Goal: Check status: Check status

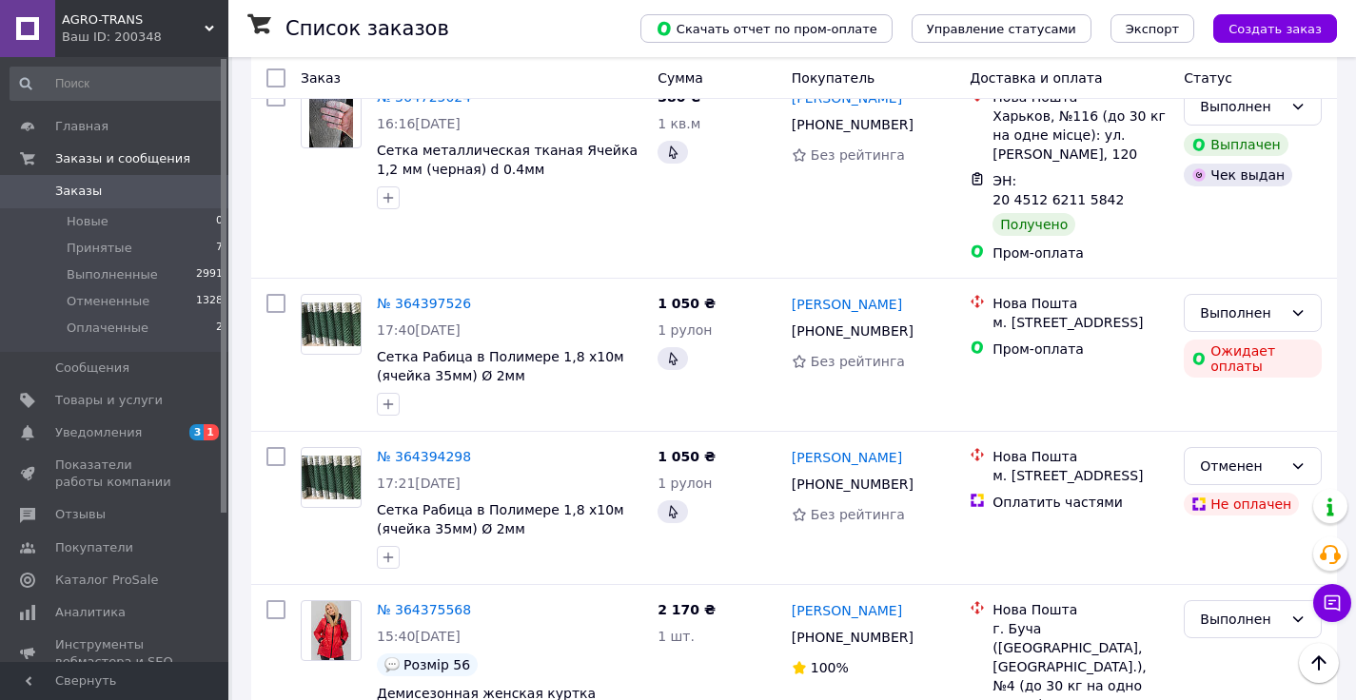
scroll to position [3234, 0]
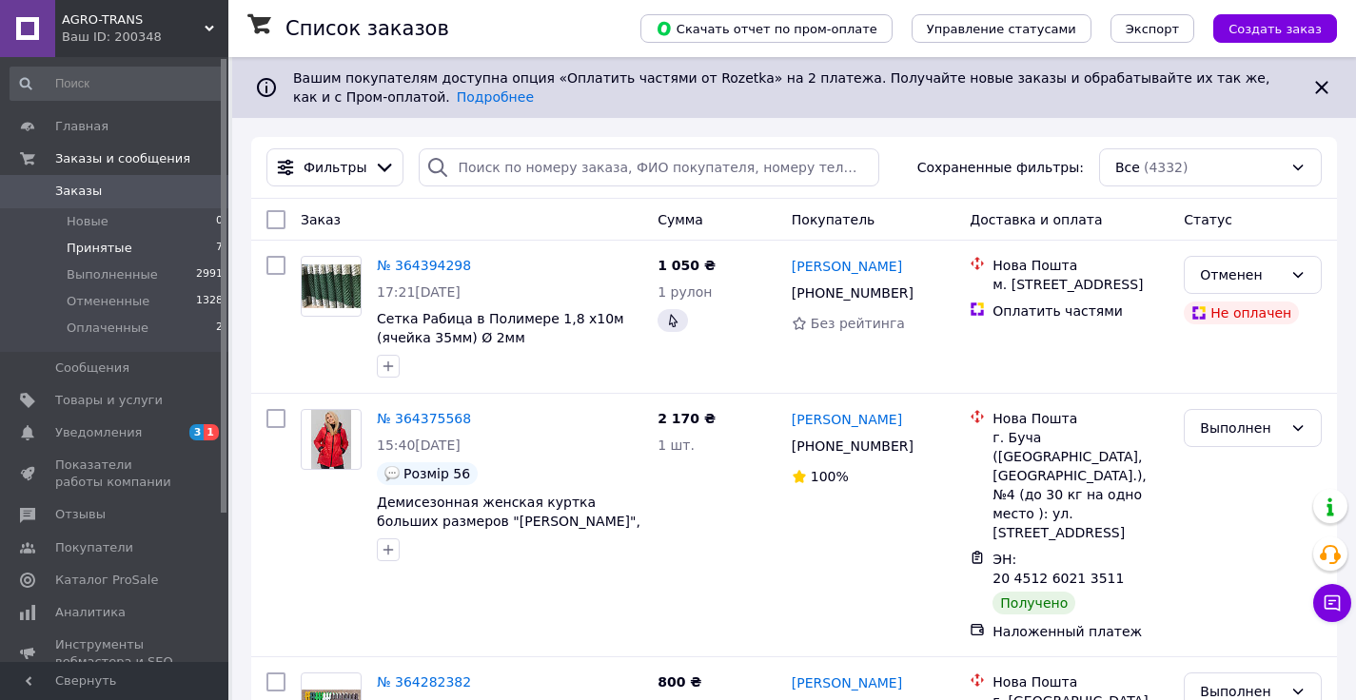
click at [110, 249] on span "Принятые" at bounding box center [100, 248] width 66 height 17
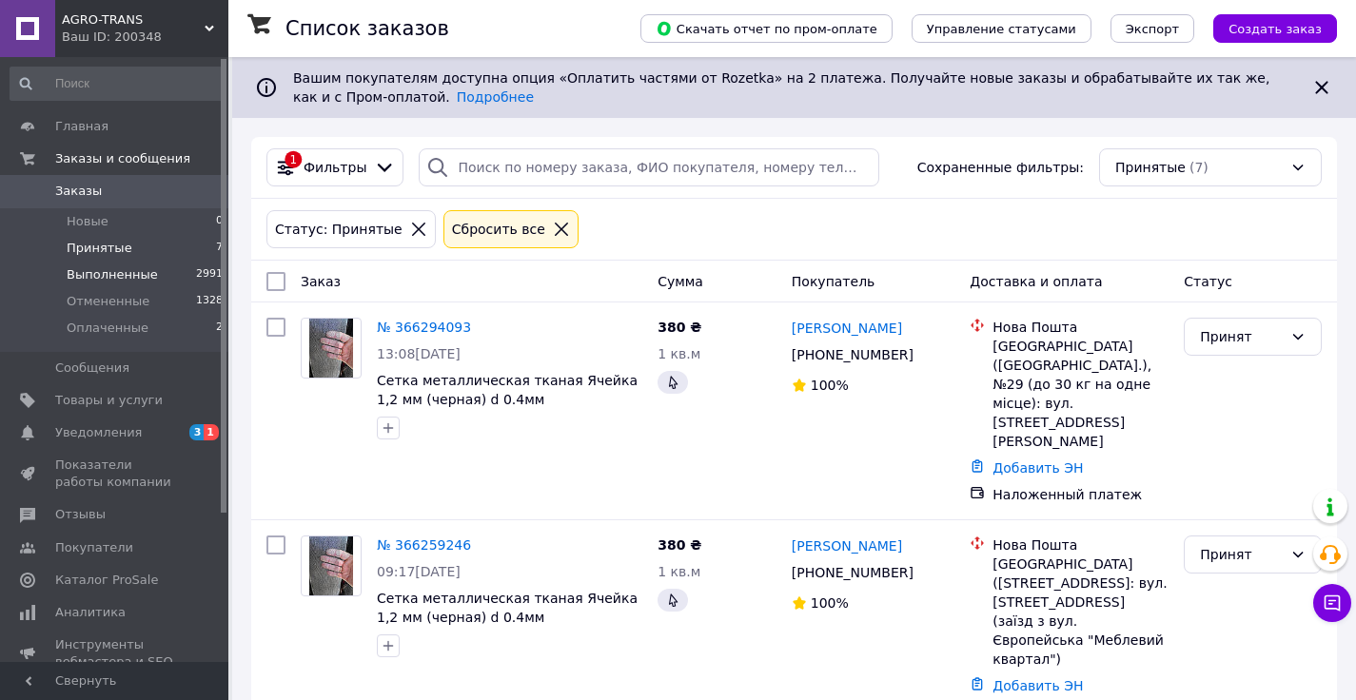
click at [117, 272] on span "Выполненные" at bounding box center [112, 274] width 91 height 17
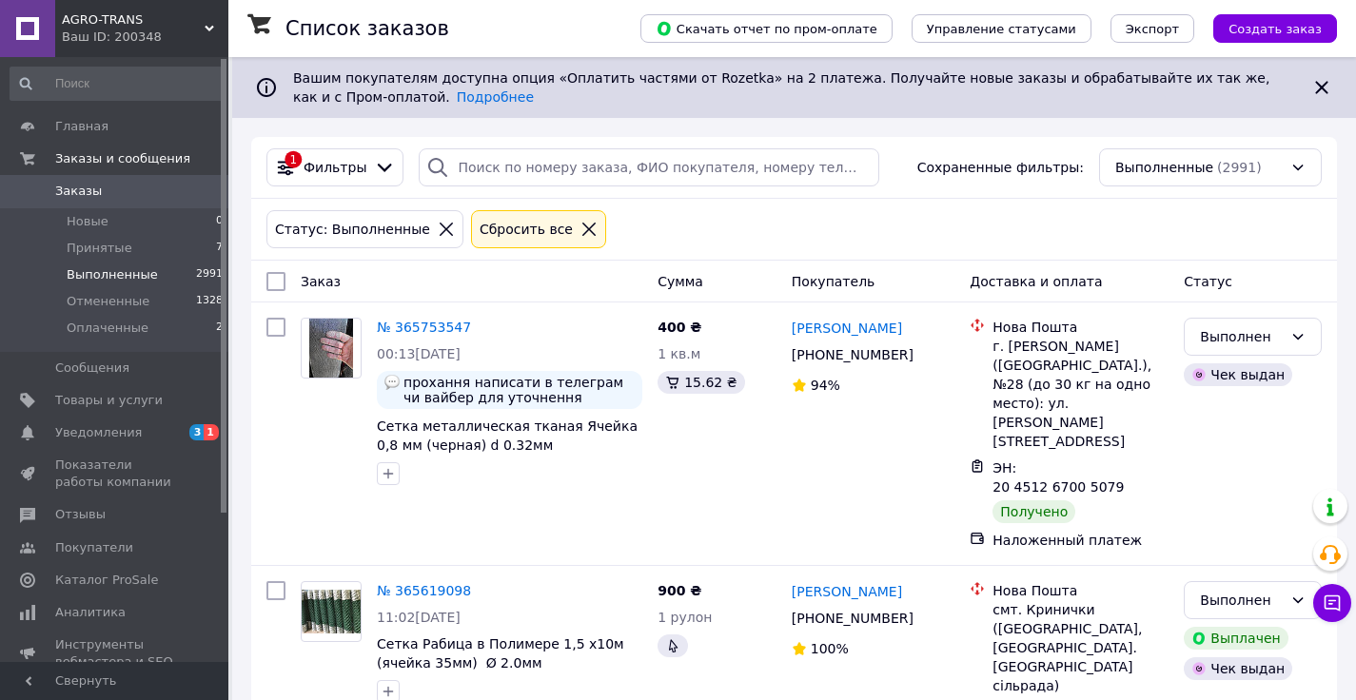
click at [77, 186] on span "Заказы" at bounding box center [78, 191] width 47 height 17
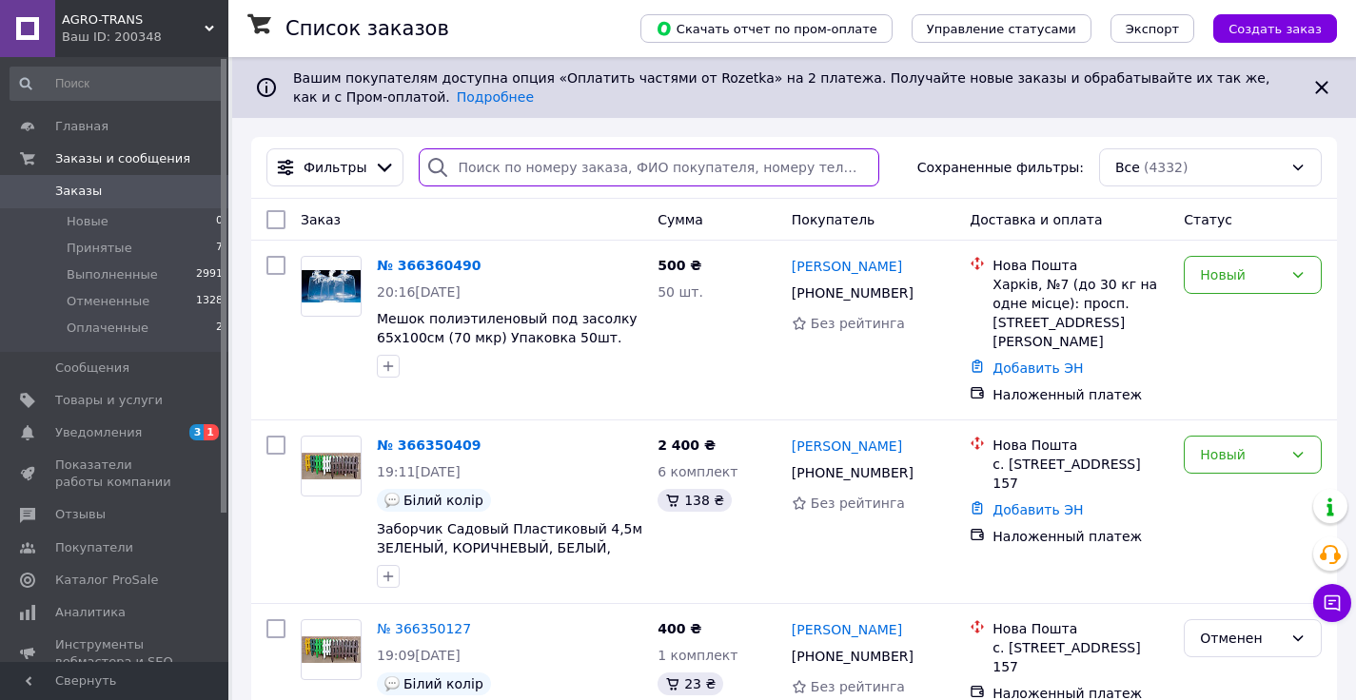
click at [481, 164] on input "search" at bounding box center [649, 167] width 461 height 38
type input "5"
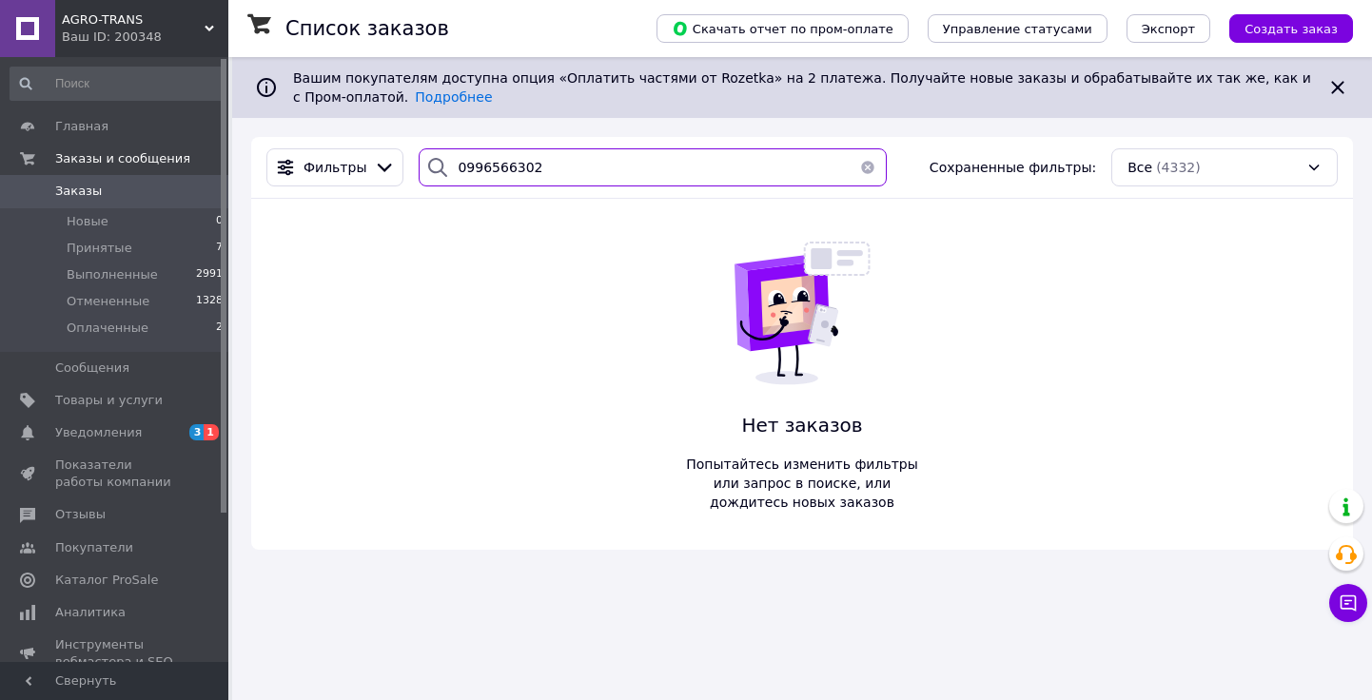
type input "0996566302"
drag, startPoint x: 856, startPoint y: 166, endPoint x: 823, endPoint y: 134, distance: 45.8
click at [857, 164] on button "button" at bounding box center [868, 167] width 38 height 38
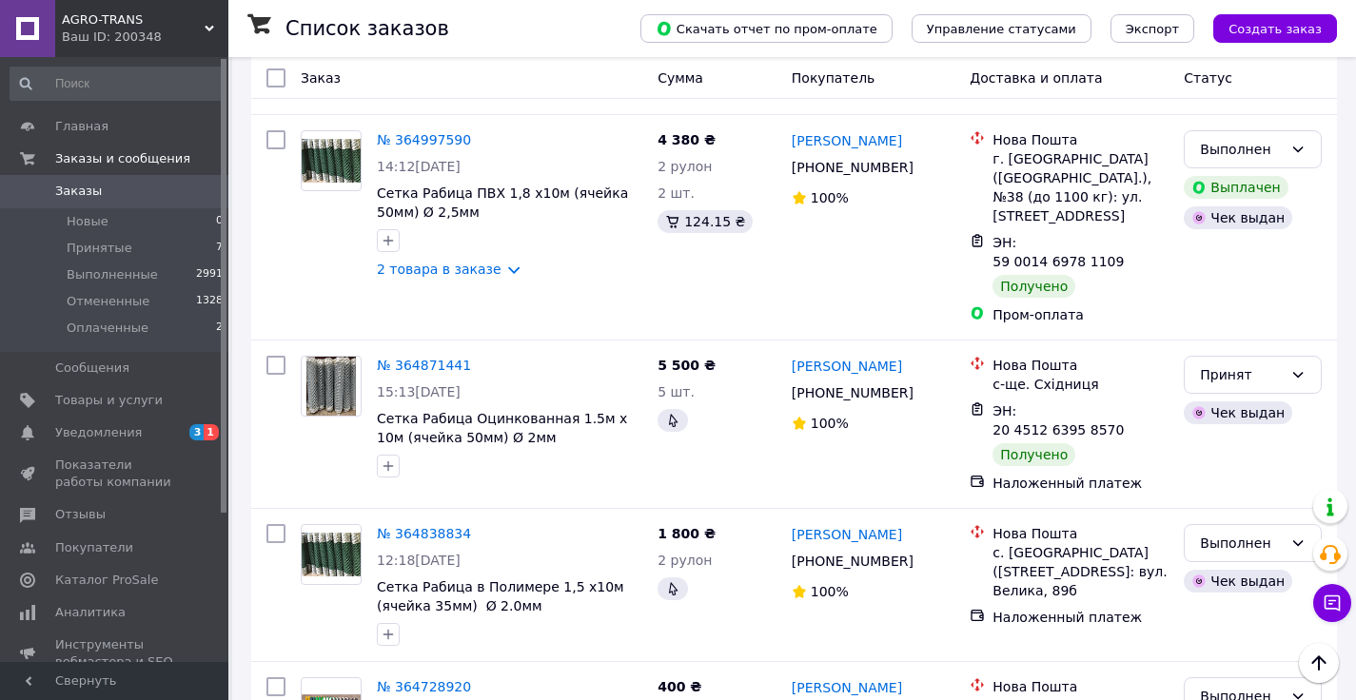
scroll to position [3140, 0]
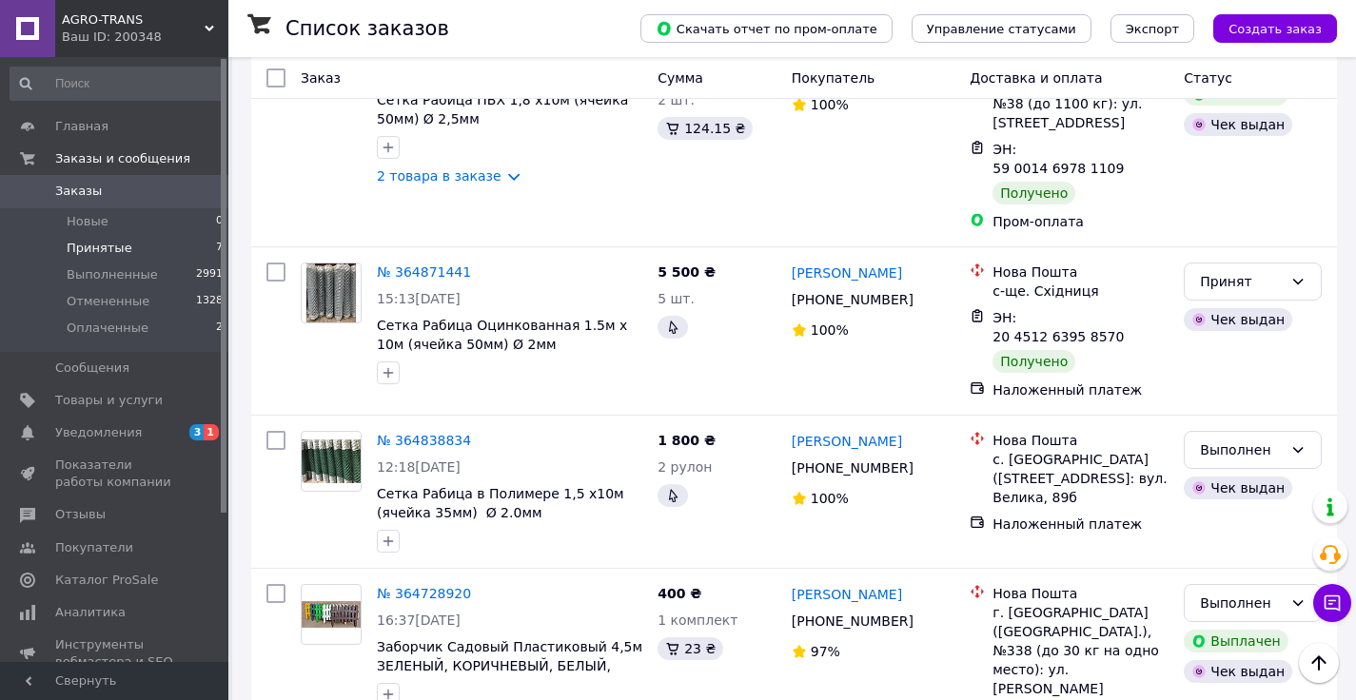
click at [108, 245] on span "Принятые" at bounding box center [100, 248] width 66 height 17
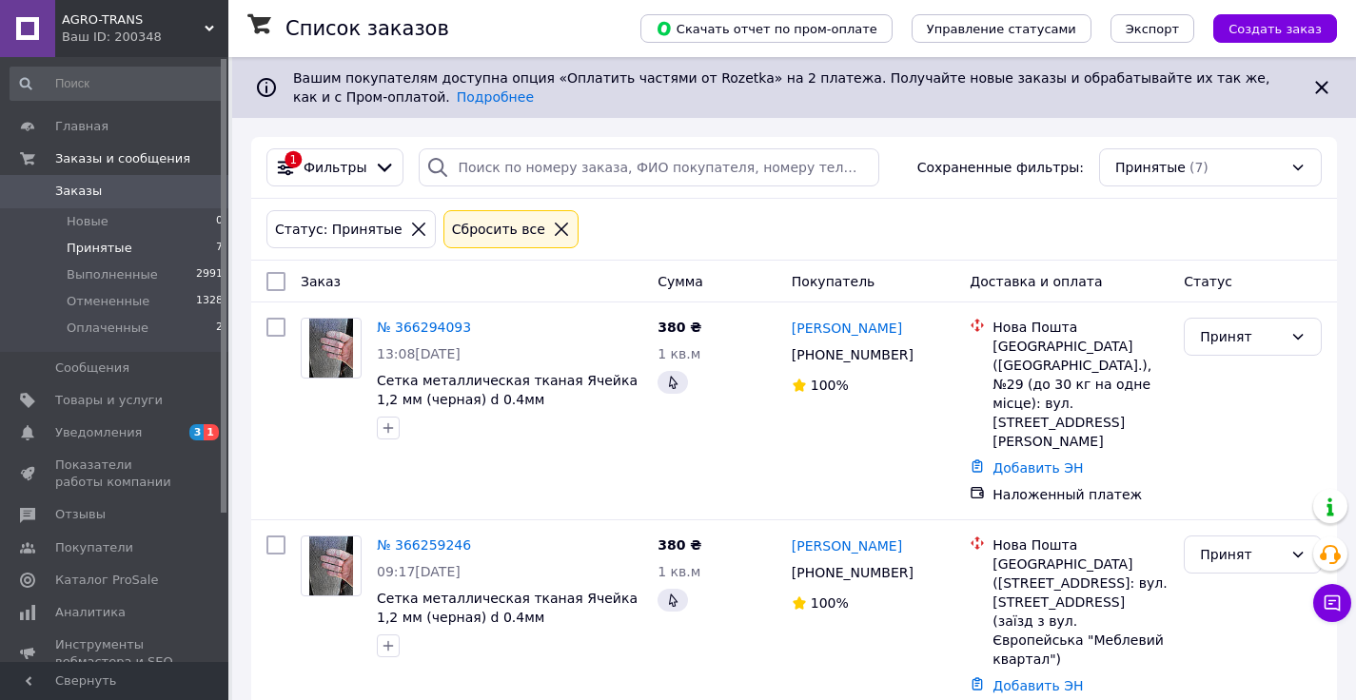
click at [142, 245] on li "Принятые 7" at bounding box center [117, 248] width 234 height 27
click at [139, 274] on span "Выполненные" at bounding box center [112, 274] width 91 height 17
